Goal: Book appointment/travel/reservation

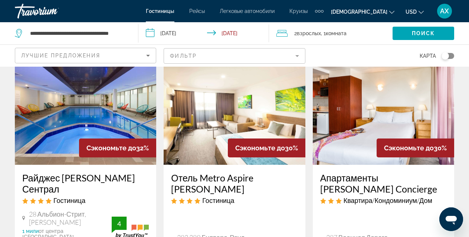
click at [446, 12] on span "АХ" at bounding box center [444, 10] width 9 height 7
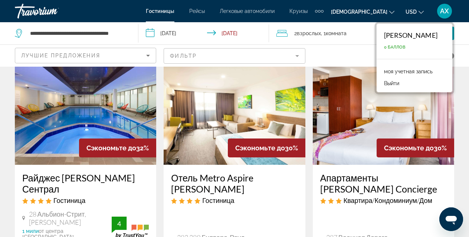
click at [408, 69] on link "моя учетная запись" at bounding box center [408, 72] width 56 height 10
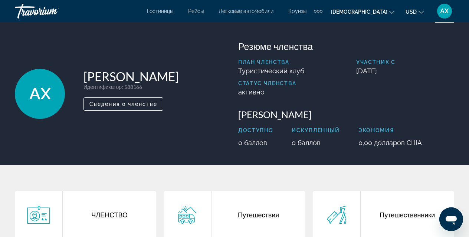
click at [291, 10] on span "Круизы" at bounding box center [297, 11] width 18 height 6
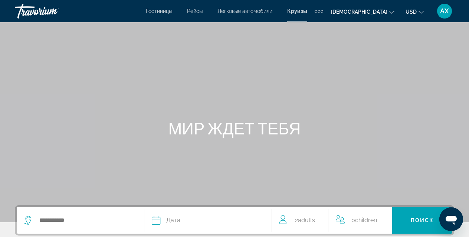
click at [374, 10] on span "[DEMOGRAPHIC_DATA]" at bounding box center [359, 12] width 56 height 6
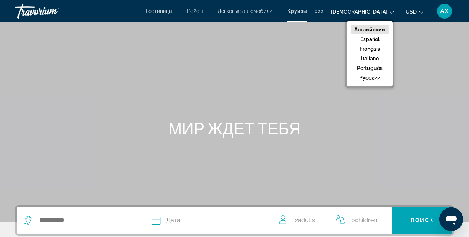
click at [297, 11] on span "Круизы" at bounding box center [297, 11] width 20 height 6
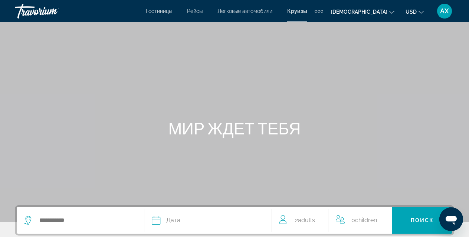
click at [320, 12] on div "Дополнительные навигационные элементы" at bounding box center [318, 11] width 3 height 3
click at [298, 11] on span "Круизы" at bounding box center [297, 11] width 20 height 6
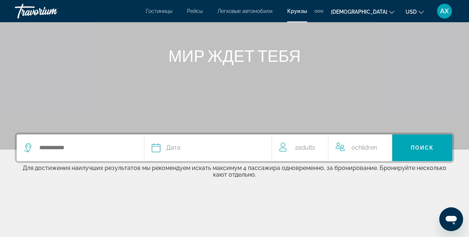
scroll to position [73, 0]
click at [159, 10] on span "Гостиницы" at bounding box center [159, 11] width 26 height 6
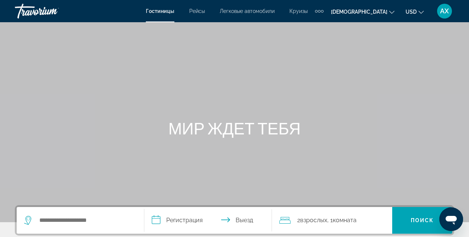
click at [197, 9] on span "Рейсы" at bounding box center [197, 11] width 16 height 6
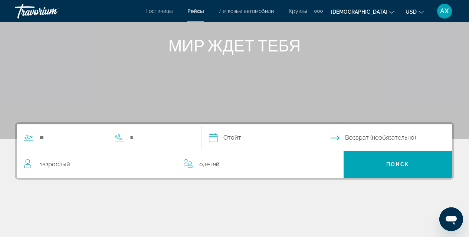
scroll to position [84, 0]
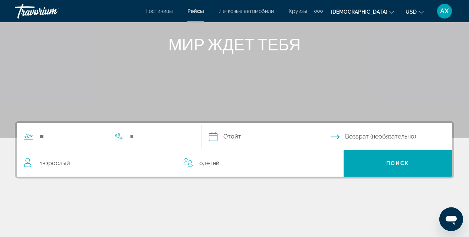
click at [152, 12] on span "Гостиницы" at bounding box center [159, 11] width 26 height 6
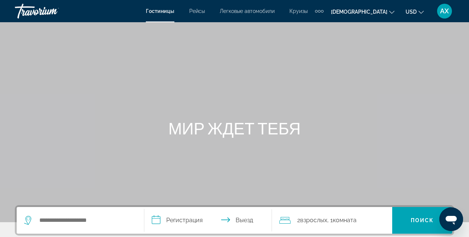
click at [317, 10] on div "Дополнительные навигационные элементы" at bounding box center [316, 11] width 3 height 3
click at [317, 30] on link "Деятельность" at bounding box center [300, 24] width 42 height 13
click at [421, 14] on button "USD USD ($) MXN (Mex$) CAD (Can$) GBP (£) EUR (€) AUD (A$) NZD (NZ$) CNY (CN¥)" at bounding box center [414, 11] width 18 height 11
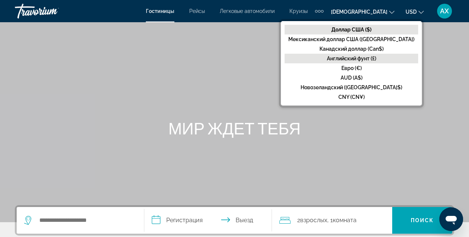
click at [391, 60] on button "Английский фунт (£)" at bounding box center [350, 59] width 133 height 10
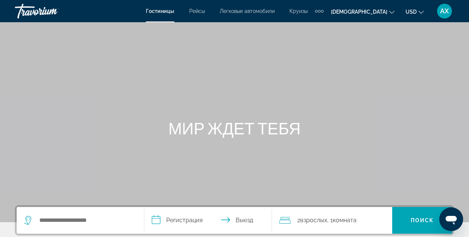
click at [301, 13] on span "Круизы" at bounding box center [298, 11] width 18 height 6
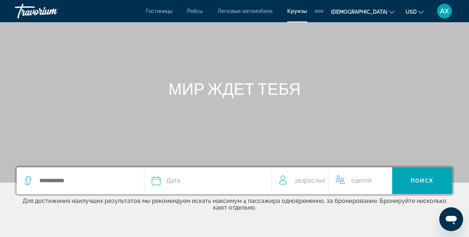
scroll to position [46, 0]
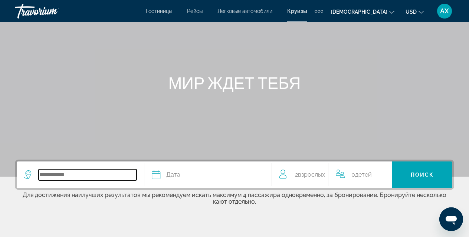
click at [69, 169] on input "Виджет поиска" at bounding box center [88, 174] width 98 height 11
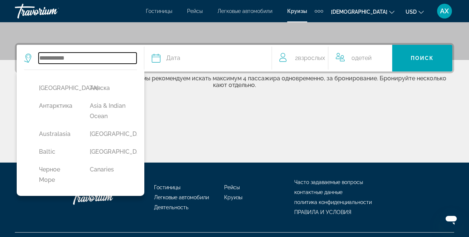
scroll to position [179, 0]
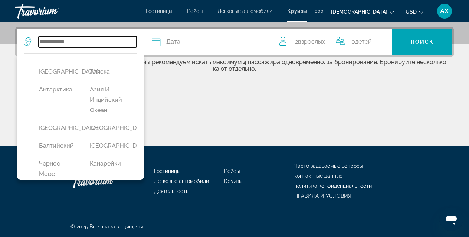
click at [56, 44] on input "Виджет поиска" at bounding box center [88, 41] width 98 height 11
click at [45, 42] on input "Виджет поиска" at bounding box center [88, 41] width 98 height 11
click at [56, 41] on input "Виджет поиска" at bounding box center [88, 41] width 98 height 11
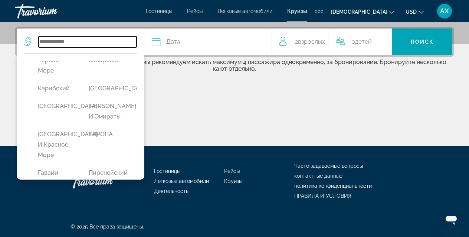
scroll to position [103, 0]
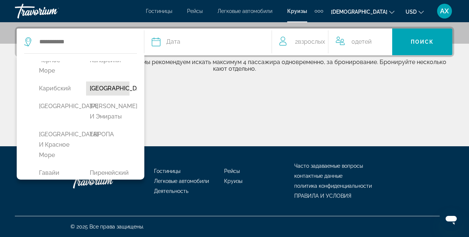
click at [121, 96] on button "[GEOGRAPHIC_DATA]" at bounding box center [107, 89] width 43 height 14
type input "**********"
